Goal: Task Accomplishment & Management: Complete application form

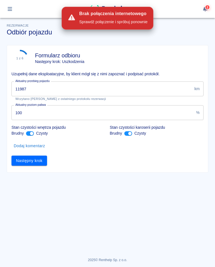
click at [214, 263] on div "Rezerwacje Odbiór pojazdu 1 z 6 Formularz odbioru Następny krok: Uszkodzenia Uz…" at bounding box center [107, 140] width 215 height 254
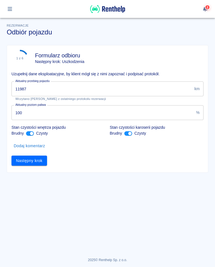
click at [41, 89] on input "11987" at bounding box center [101, 88] width 181 height 15
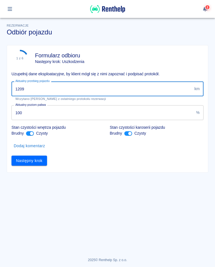
type input "12096"
click at [35, 157] on button "Następny krok" at bounding box center [29, 161] width 36 height 10
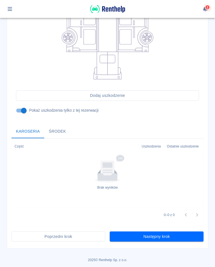
scroll to position [123, 0]
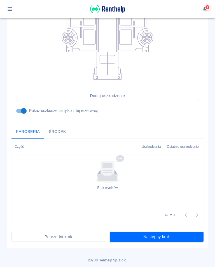
click at [151, 236] on button "Następny krok" at bounding box center [157, 237] width 94 height 10
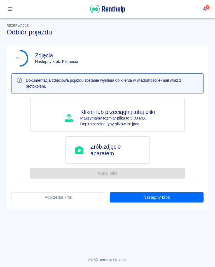
scroll to position [0, 0]
click at [159, 199] on button "Następny krok" at bounding box center [157, 197] width 94 height 10
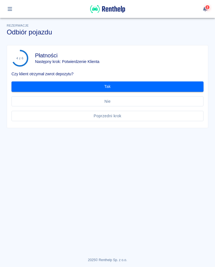
click at [111, 87] on button "Tak" at bounding box center [107, 86] width 192 height 10
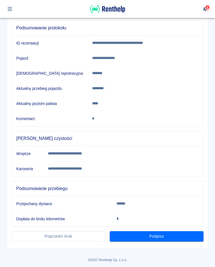
scroll to position [61, 0]
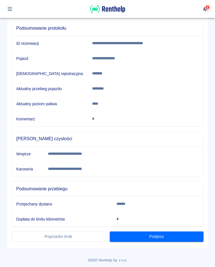
click at [158, 239] on button "Podpisz" at bounding box center [157, 237] width 94 height 10
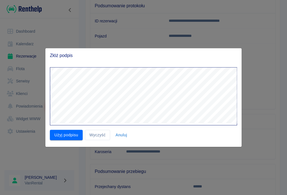
click at [102, 135] on button "Wyczyść" at bounding box center [97, 135] width 25 height 10
click at [68, 134] on button "Użyj podpisu" at bounding box center [66, 135] width 33 height 10
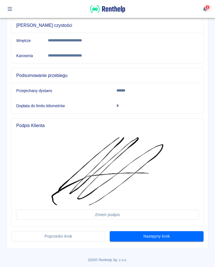
scroll to position [174, 0]
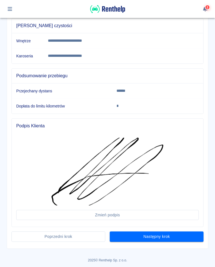
click at [158, 239] on button "Następny krok" at bounding box center [157, 237] width 94 height 10
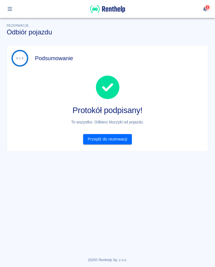
scroll to position [0, 0]
click at [113, 141] on link "Przejdź do rezerwacji" at bounding box center [107, 139] width 48 height 10
